Goal: Information Seeking & Learning: Check status

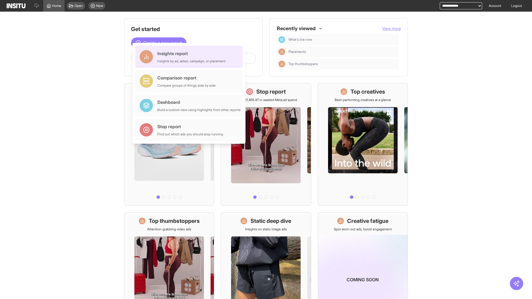
click at [190, 57] on div "Insights report Insights by ad, adset, campaign, or placement" at bounding box center [191, 56] width 68 height 13
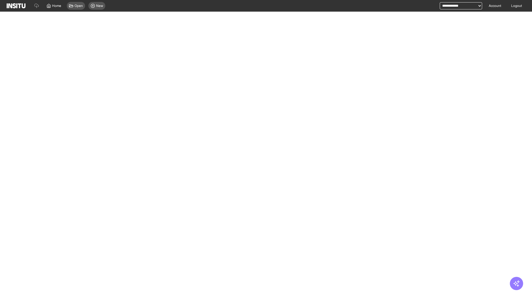
select select "**"
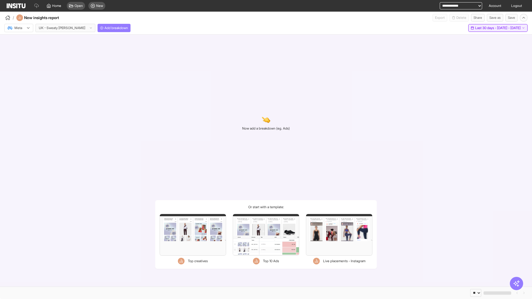
click at [487, 28] on span "Last 30 days - [DATE] - [DATE]" at bounding box center [497, 28] width 45 height 4
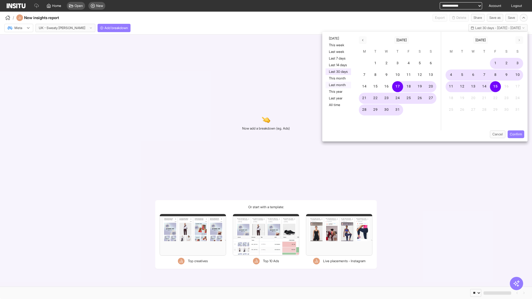
click at [338, 85] on button "Last month" at bounding box center [338, 85] width 25 height 7
